Goal: Task Accomplishment & Management: Complete application form

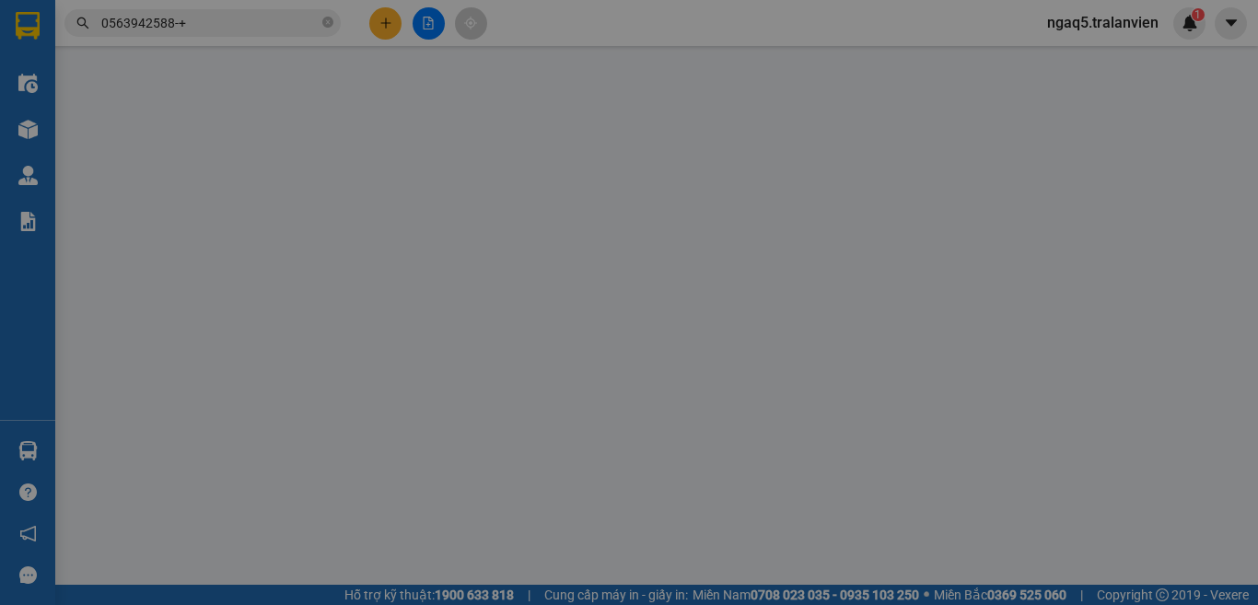
click at [395, 15] on div "Yêu cầu xuất hóa đơn điện tử" at bounding box center [300, 30] width 194 height 42
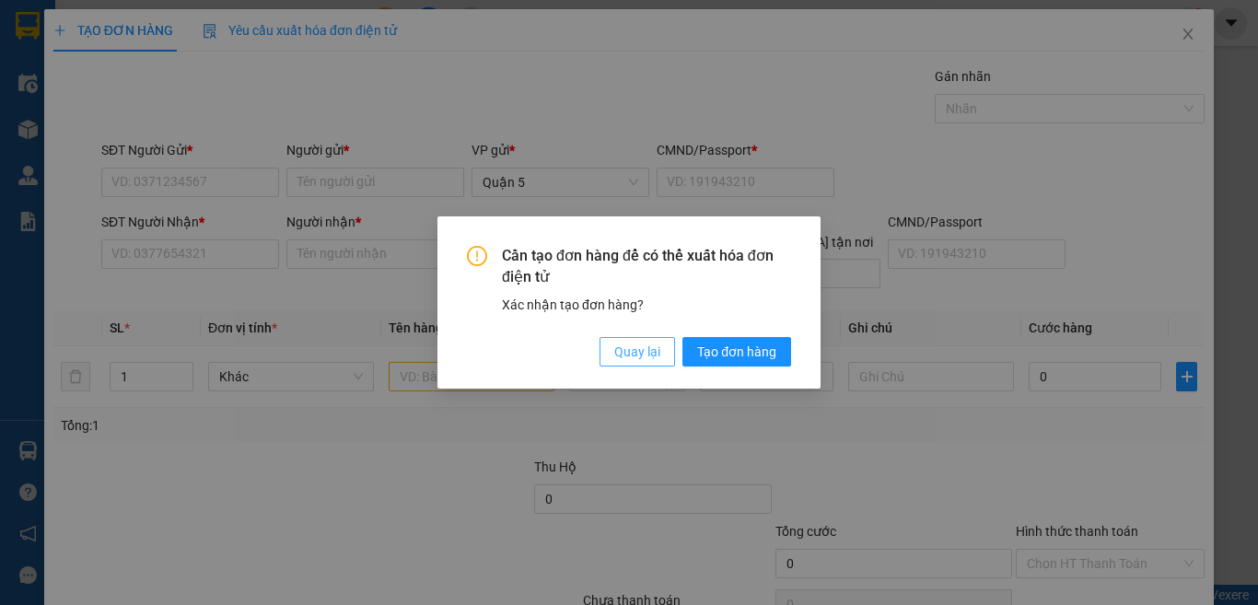
click at [616, 350] on span "Quay lại" at bounding box center [637, 352] width 46 height 20
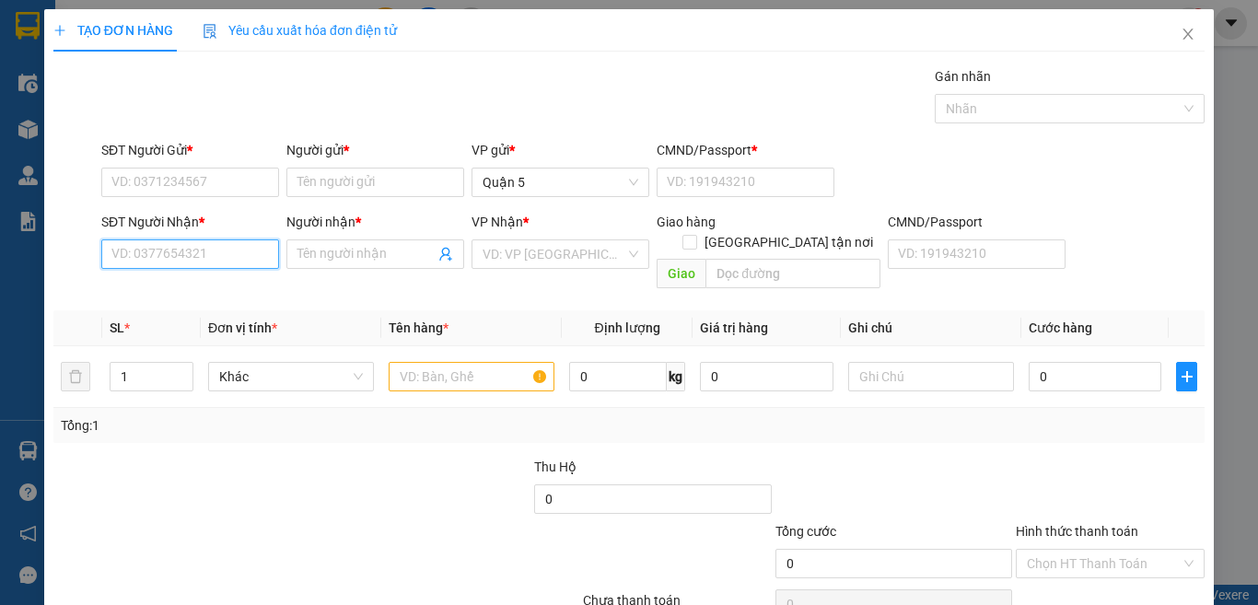
click at [241, 256] on input "SĐT Người Nhận *" at bounding box center [190, 253] width 178 height 29
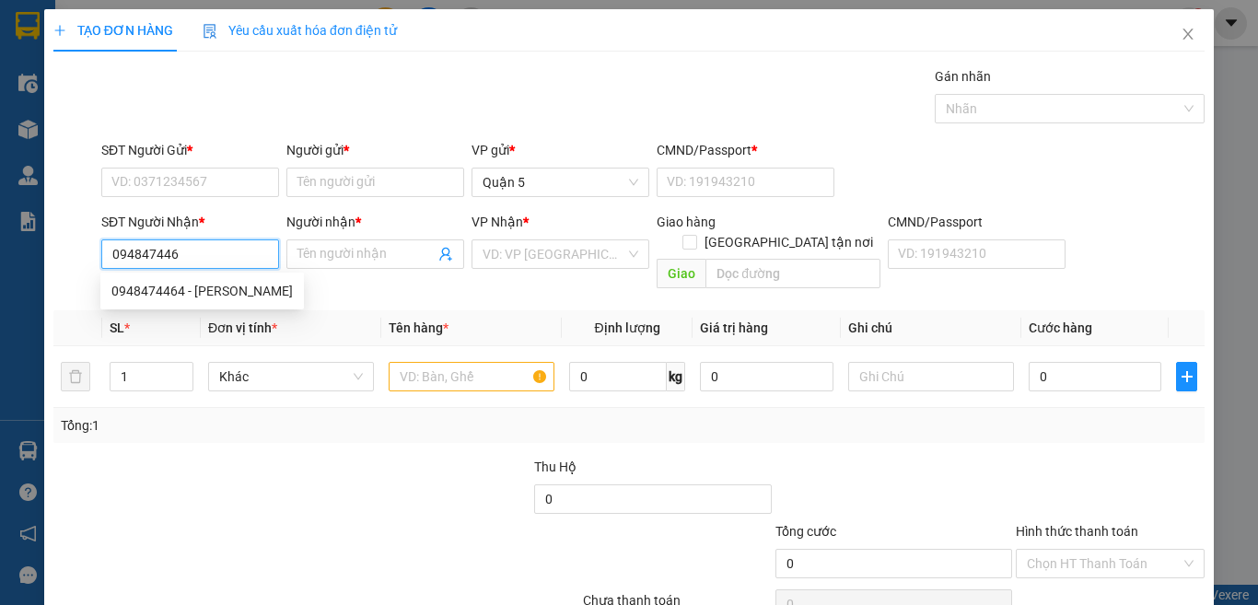
type input "0948474464"
drag, startPoint x: 198, startPoint y: 296, endPoint x: 212, endPoint y: 262, distance: 36.8
click at [197, 294] on div "0948474464 - [PERSON_NAME]" at bounding box center [201, 291] width 181 height 20
type input "TRINH"
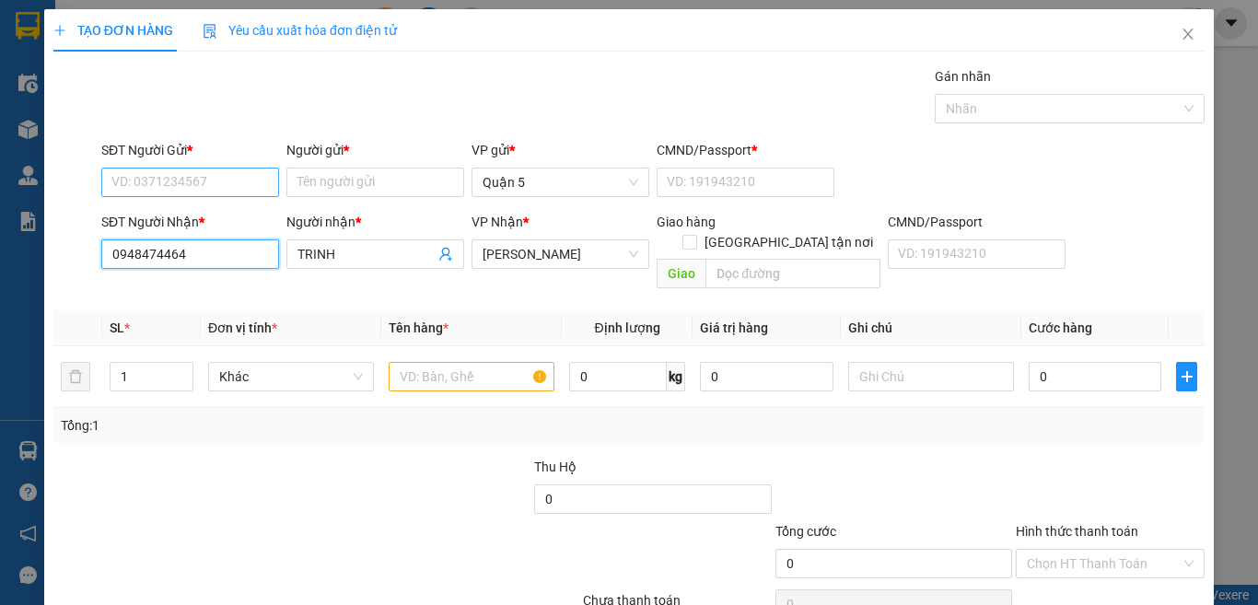
type input "0948474464"
click at [201, 173] on input "SĐT Người Gửi *" at bounding box center [190, 182] width 178 height 29
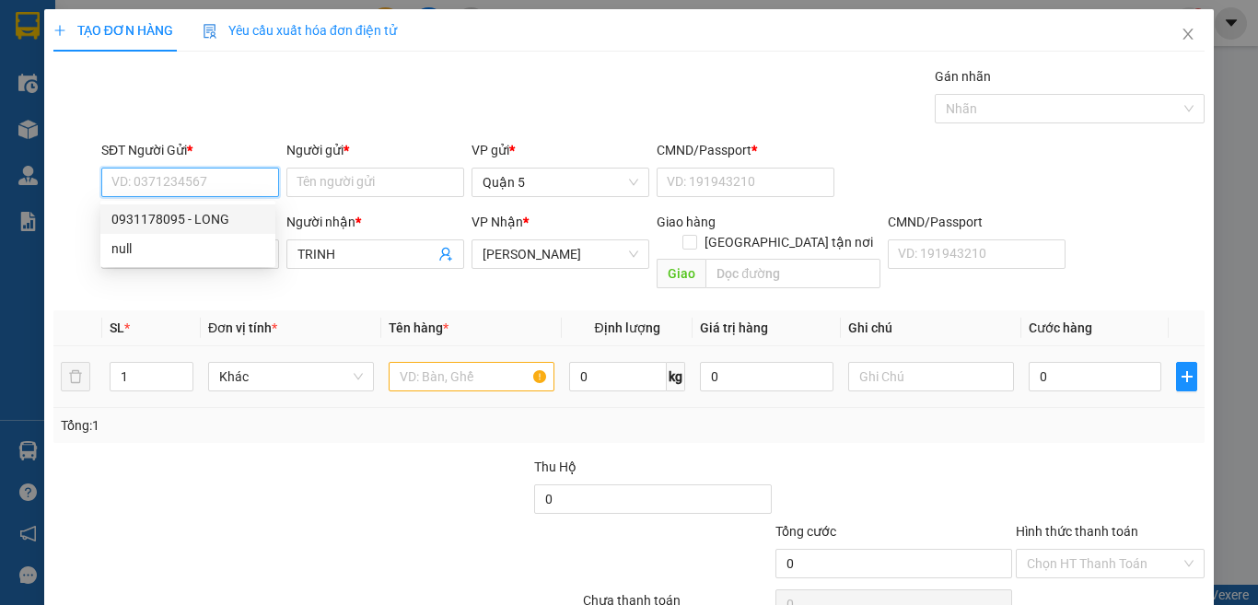
drag, startPoint x: 204, startPoint y: 221, endPoint x: 376, endPoint y: 343, distance: 210.8
click at [204, 222] on div "0931178095 - LONG" at bounding box center [187, 219] width 153 height 20
type input "0931178095"
type input "LONG"
type input "056091003356"
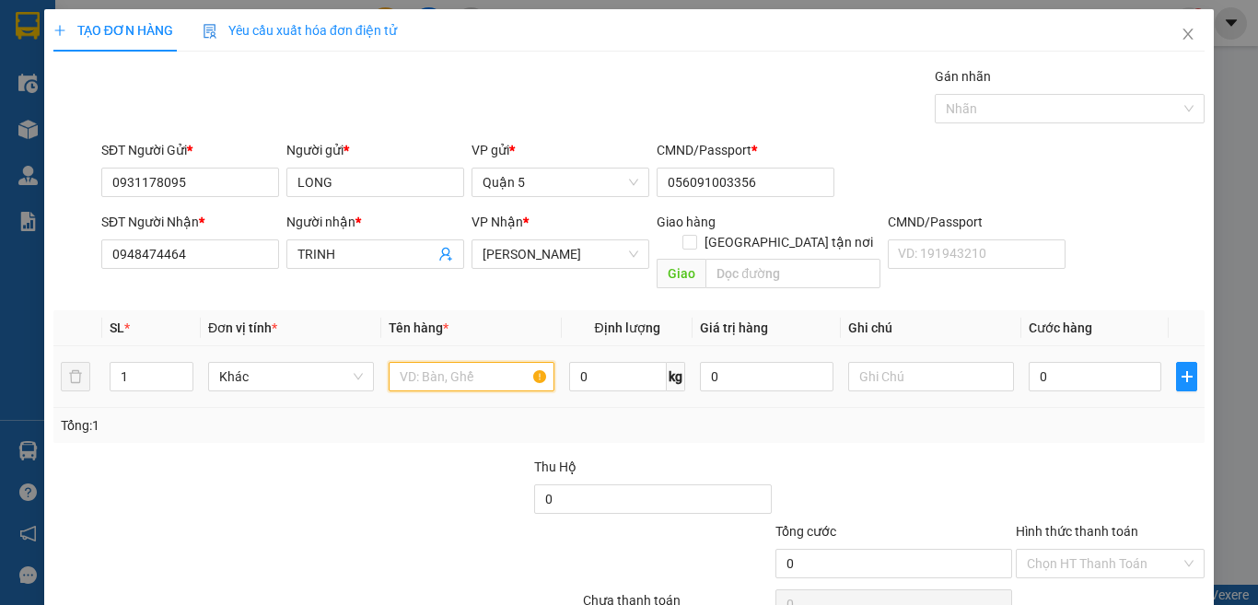
click at [424, 362] on input "text" at bounding box center [472, 376] width 166 height 29
type input "1 T VÀNG"
click at [1095, 362] on input "0" at bounding box center [1095, 376] width 133 height 29
type input "3"
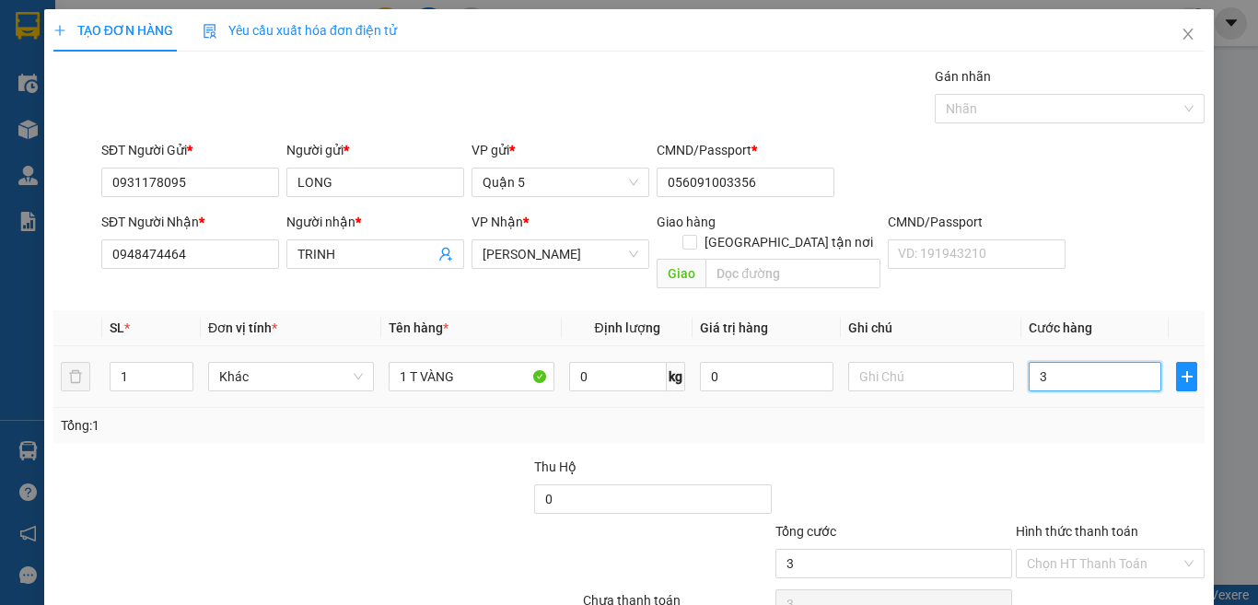
type input "3"
type input "35"
type input "35.000"
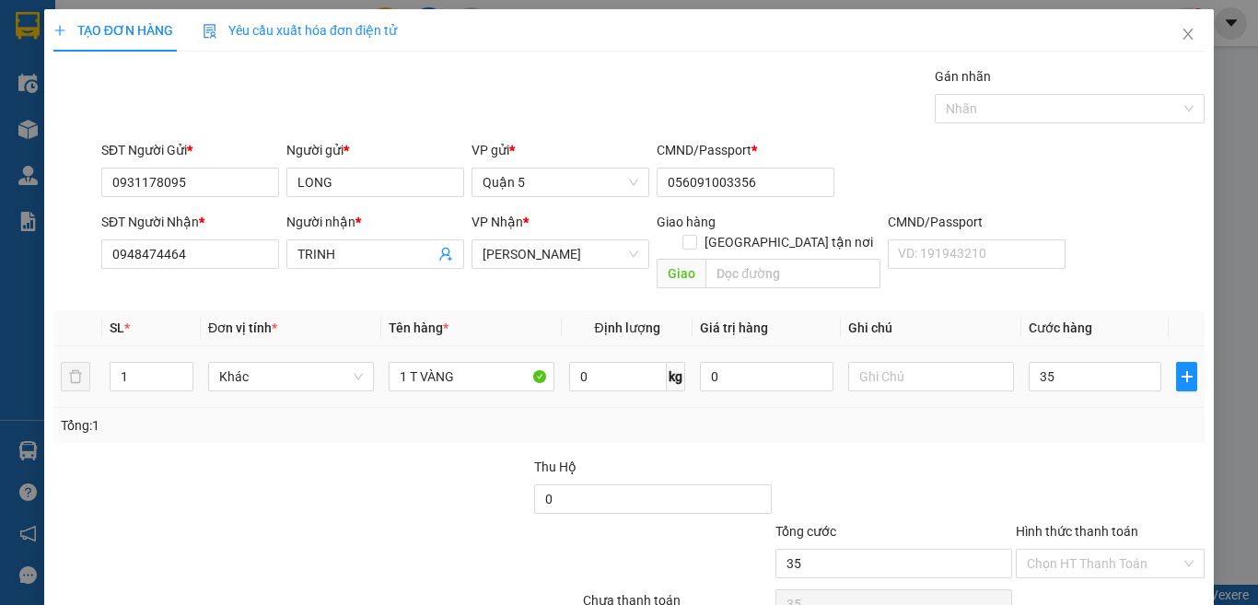
type input "35.000"
drag, startPoint x: 1135, startPoint y: 223, endPoint x: 1127, endPoint y: 227, distance: 9.5
click at [1128, 227] on div "SĐT Người Nhận * 0948474464 Người nhận * TRINH VP Nhận * [PERSON_NAME] hàng Gia…" at bounding box center [653, 254] width 1111 height 85
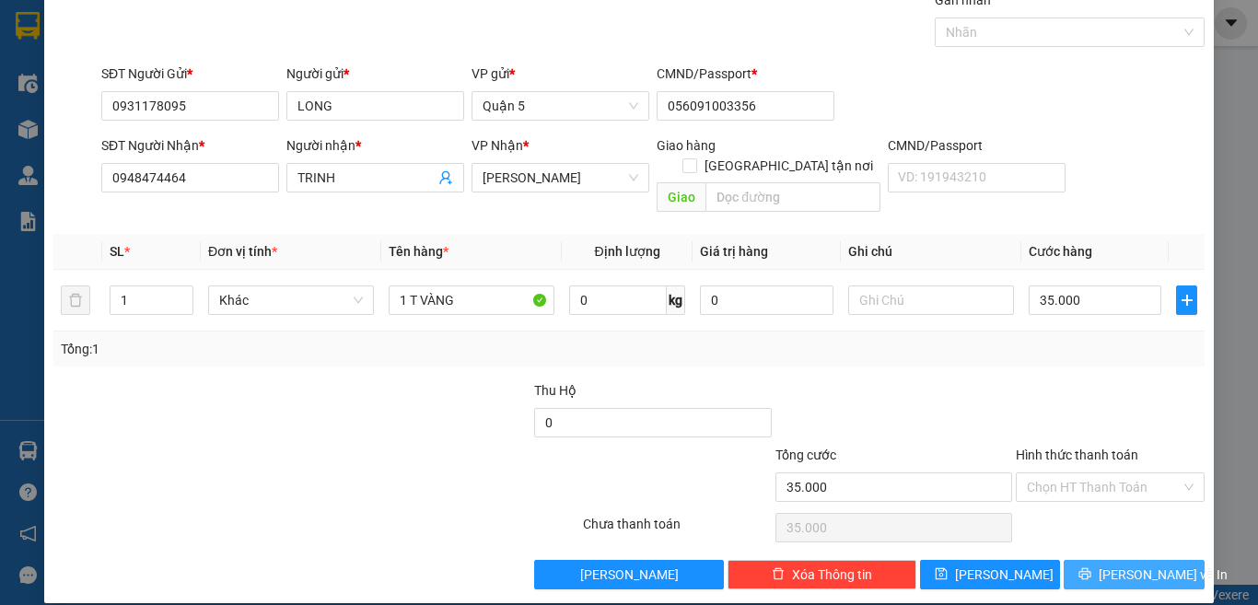
click at [1126, 564] on span "[PERSON_NAME] và In" at bounding box center [1163, 574] width 129 height 20
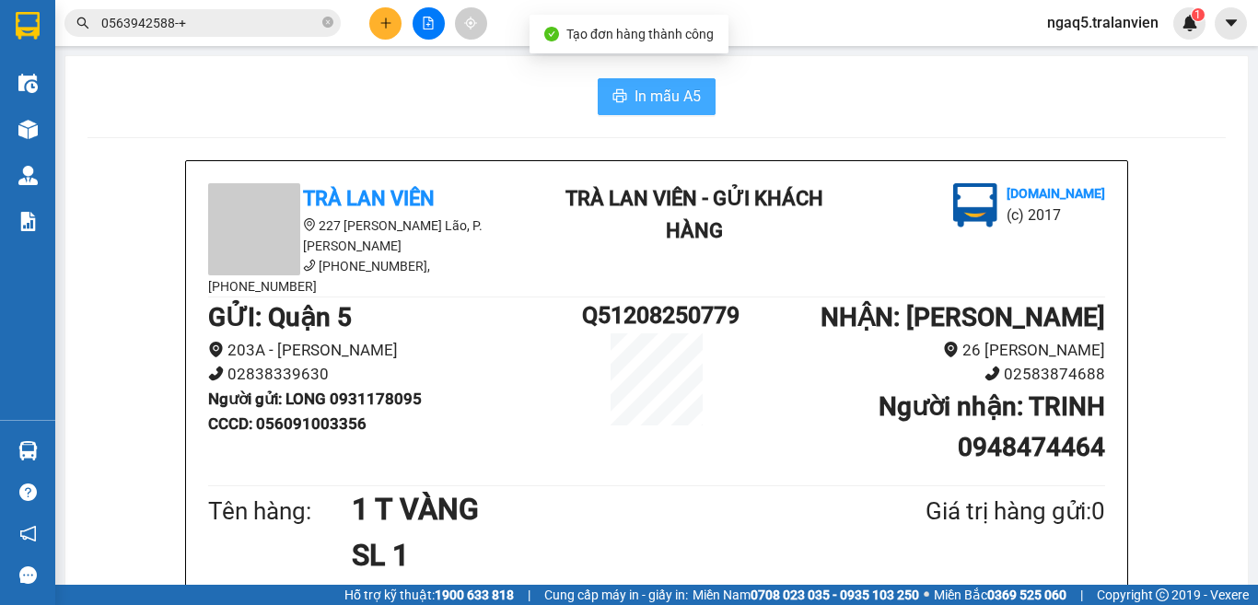
click at [652, 109] on button "In mẫu A5" at bounding box center [657, 96] width 118 height 37
click at [665, 97] on span "In mẫu A5" at bounding box center [667, 96] width 66 height 23
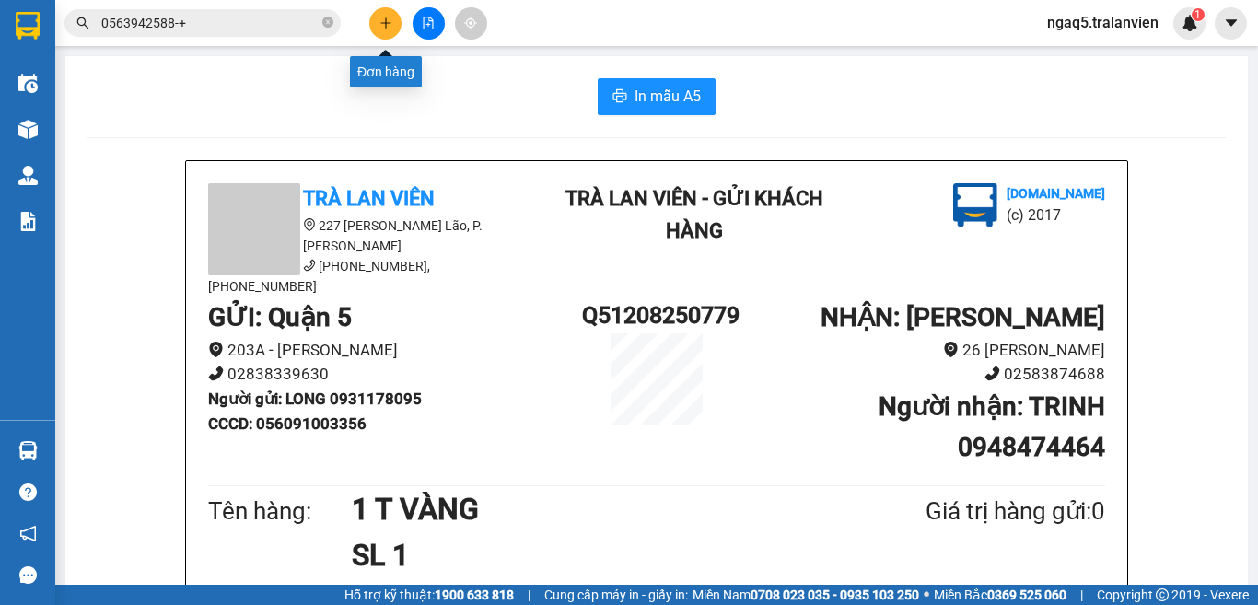
click at [393, 15] on button at bounding box center [385, 23] width 32 height 32
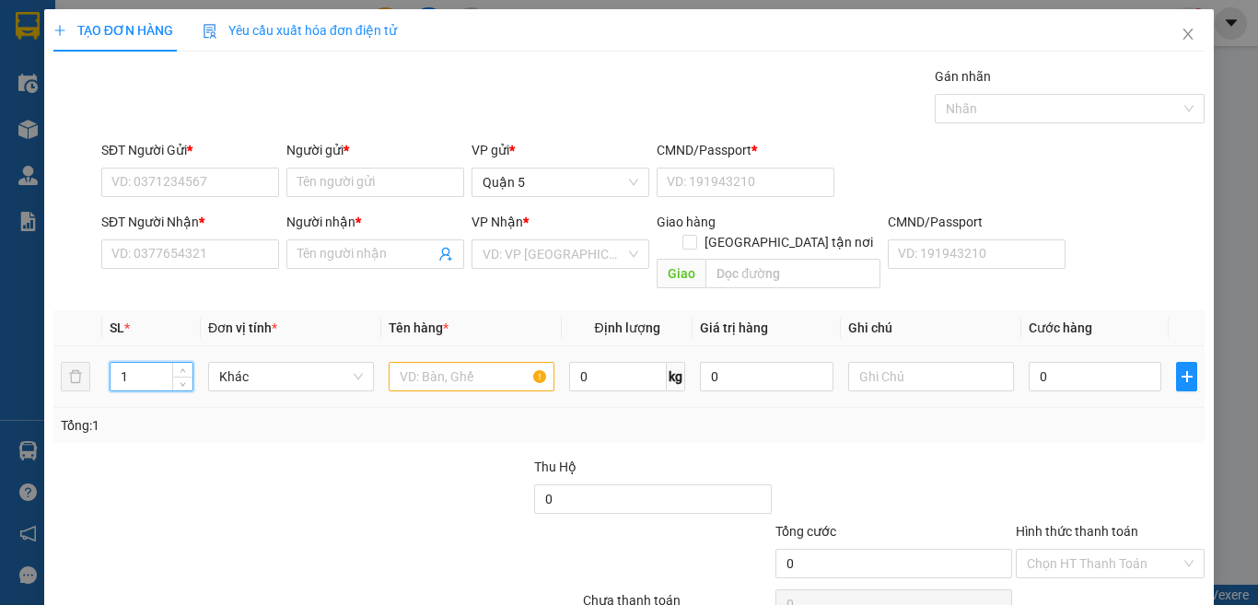
click at [131, 363] on input "1" at bounding box center [152, 377] width 82 height 28
type input "2"
click at [430, 362] on input "text" at bounding box center [472, 376] width 166 height 29
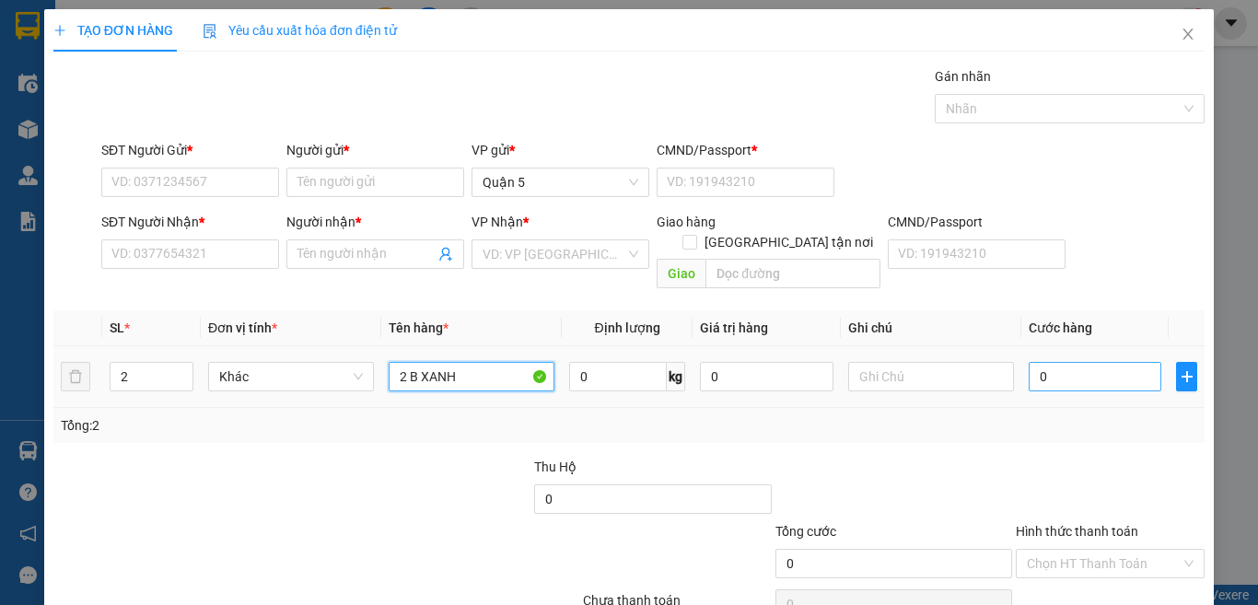
type input "2 B XANH"
click at [1042, 362] on input "0" at bounding box center [1095, 376] width 133 height 29
type input "22"
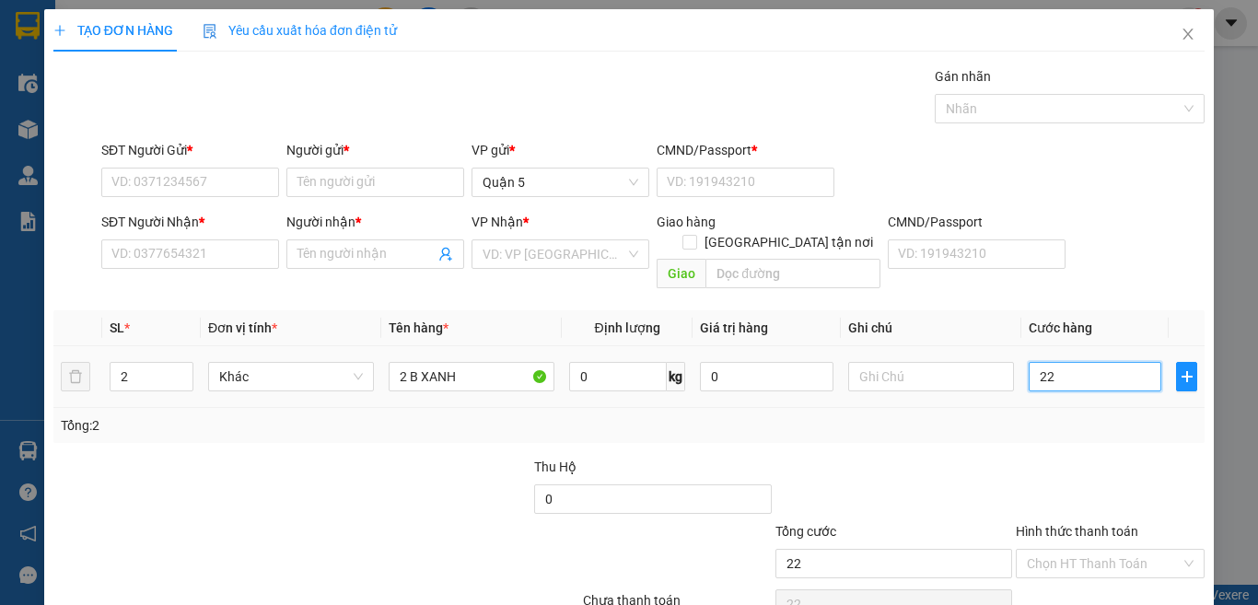
type input "220"
type input "220.000"
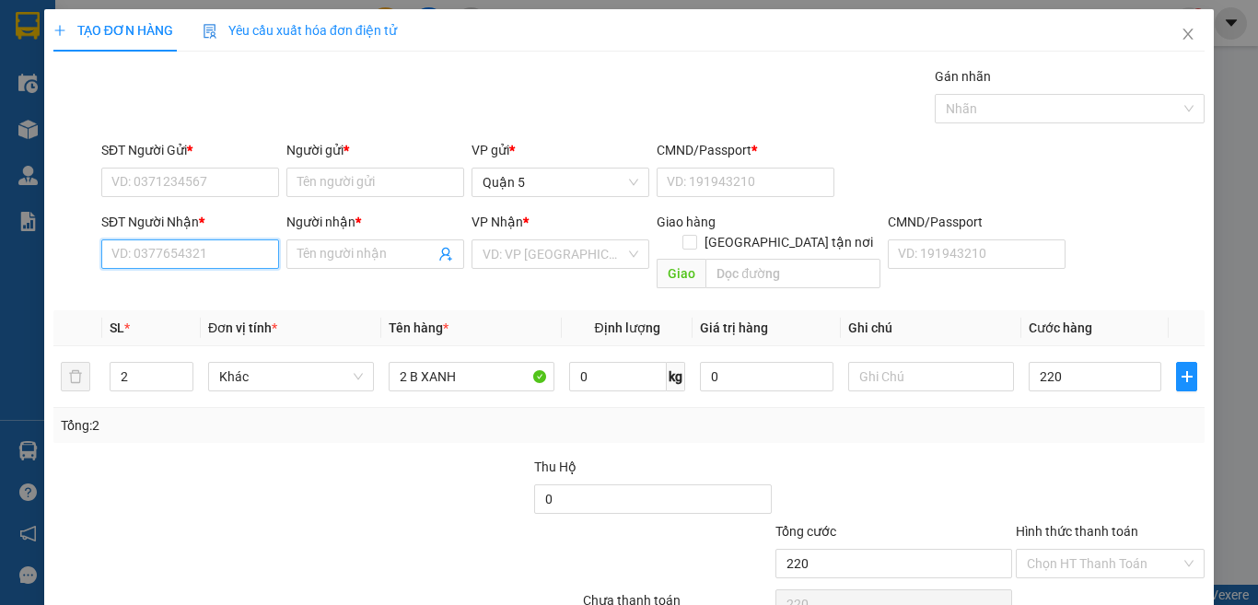
type input "220.000"
click at [242, 251] on input "SĐT Người Nhận *" at bounding box center [190, 253] width 178 height 29
click at [193, 294] on div "0972519683 - hồng" at bounding box center [187, 291] width 153 height 20
type input "0972519683"
type input "hồng"
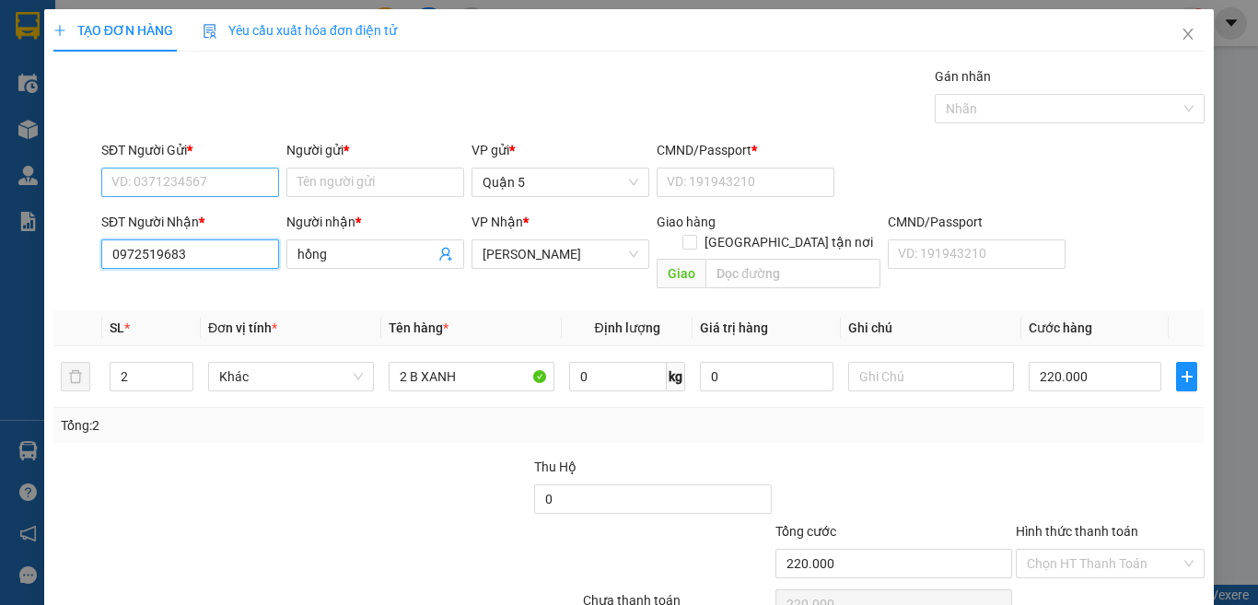
type input "0972519683"
click at [174, 176] on input "SĐT Người Gửi *" at bounding box center [190, 182] width 178 height 29
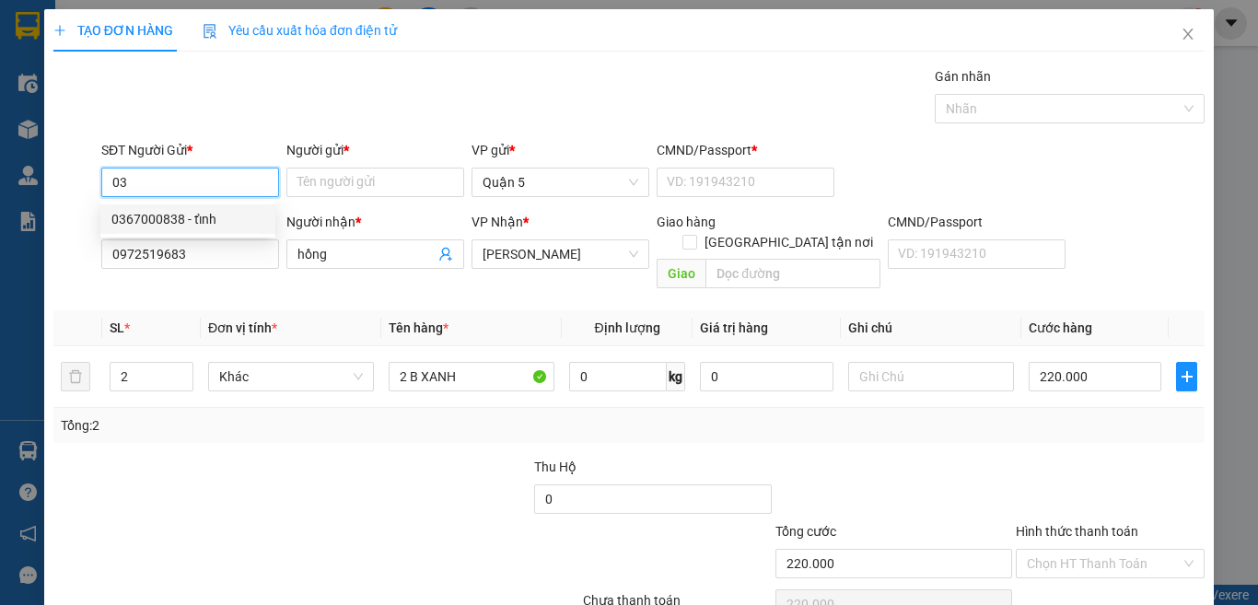
click at [204, 214] on div "0367000838 - tỉnh" at bounding box center [187, 219] width 153 height 20
type input "0367000838"
type input "tỉnh"
type input "019092001639"
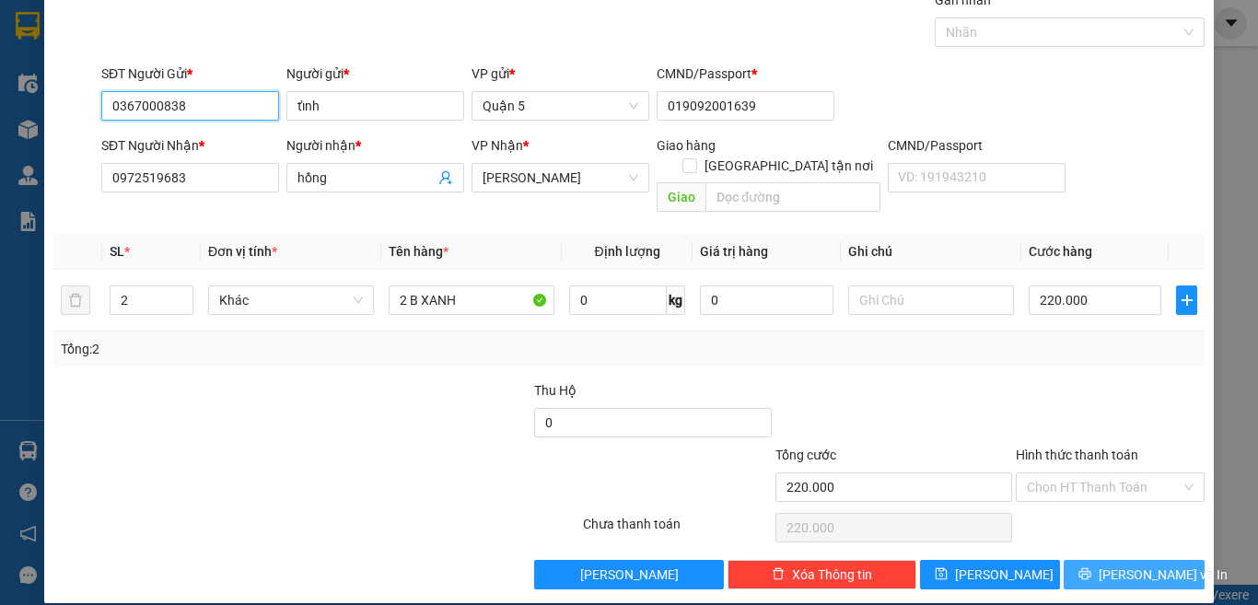
type input "0367000838"
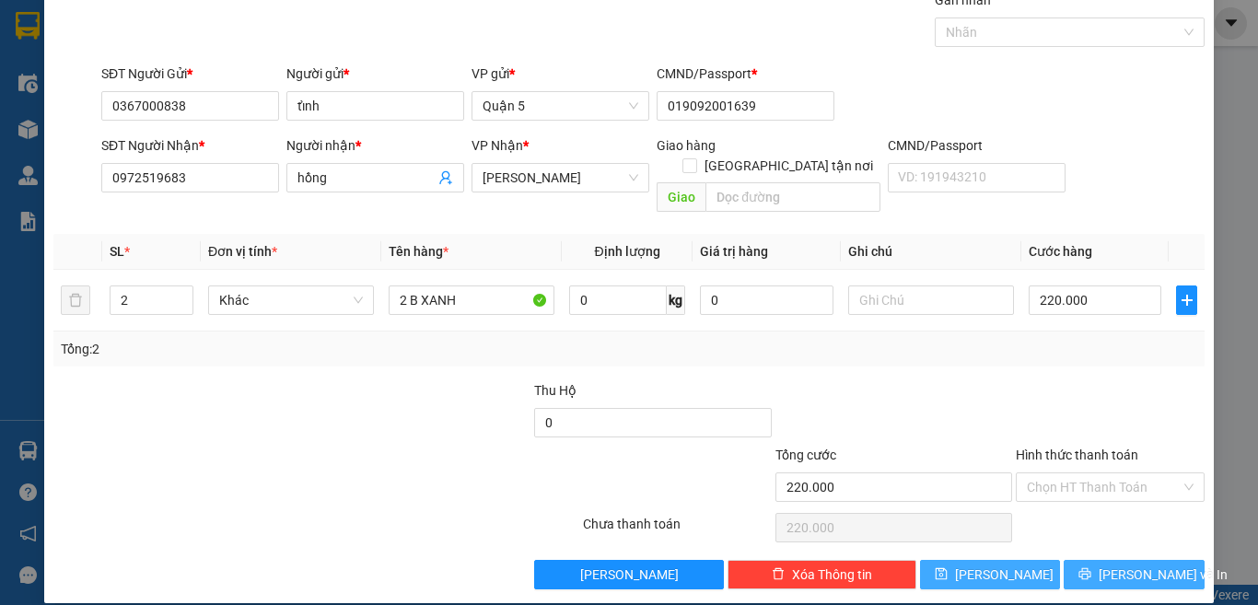
drag, startPoint x: 1120, startPoint y: 556, endPoint x: 1005, endPoint y: 549, distance: 115.3
click at [1119, 564] on span "[PERSON_NAME] và In" at bounding box center [1163, 574] width 129 height 20
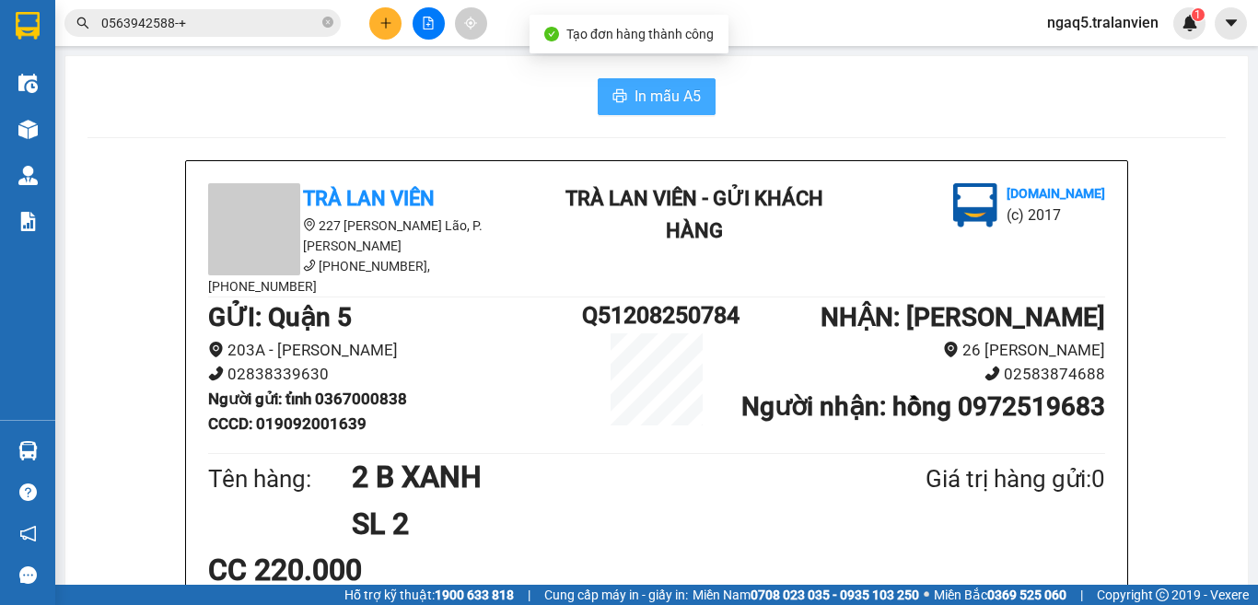
click at [652, 103] on span "In mẫu A5" at bounding box center [667, 96] width 66 height 23
click at [777, 103] on div "In mẫu A5" at bounding box center [656, 96] width 1138 height 37
click at [634, 95] on span "In mẫu A5" at bounding box center [667, 96] width 66 height 23
